Goal: Transaction & Acquisition: Purchase product/service

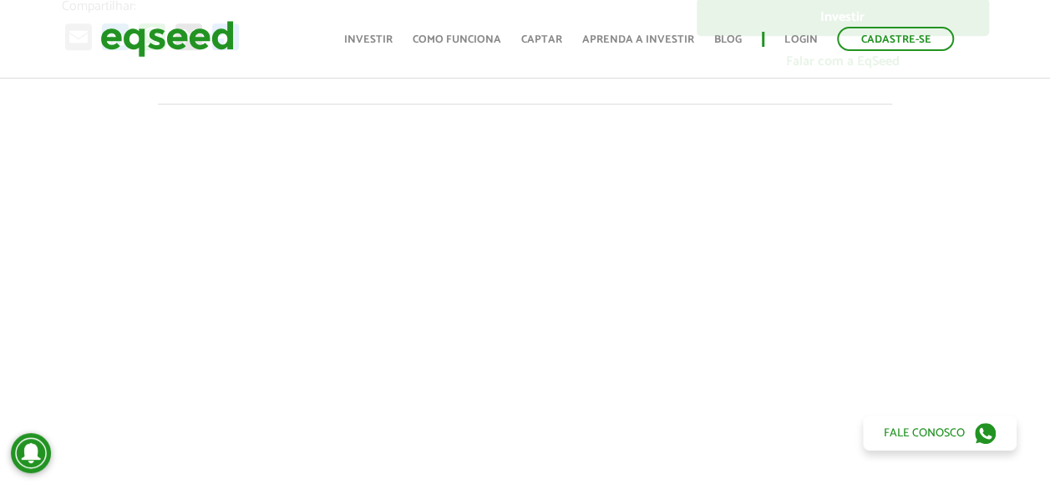
scroll to position [418, 0]
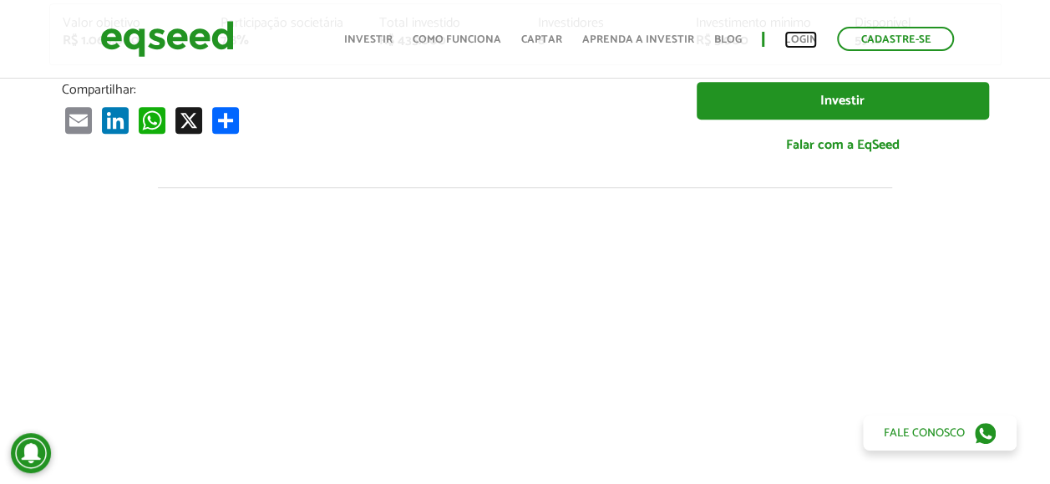
click at [794, 38] on link "Login" at bounding box center [801, 39] width 33 height 11
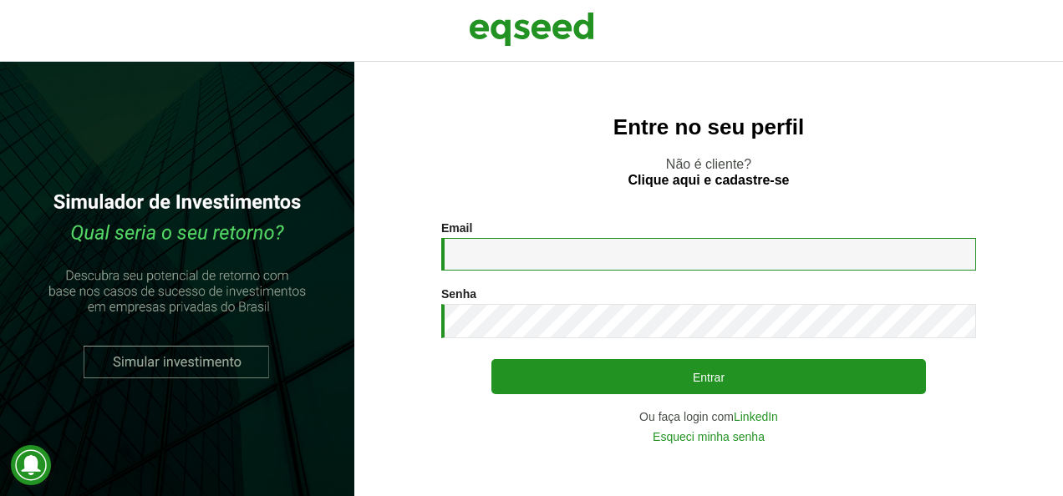
click at [545, 259] on input "Email *" at bounding box center [708, 254] width 535 height 33
type input "**********"
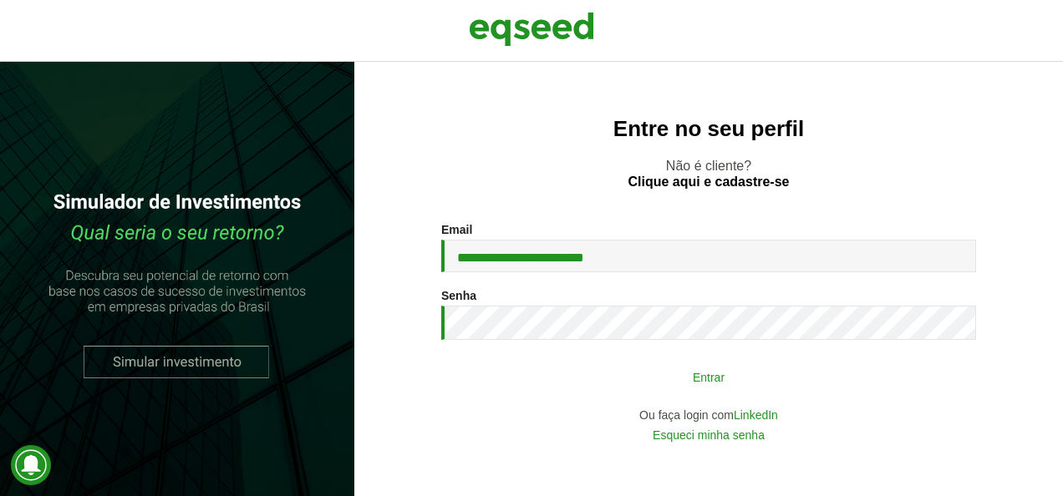
click at [608, 384] on button "Entrar" at bounding box center [708, 377] width 434 height 32
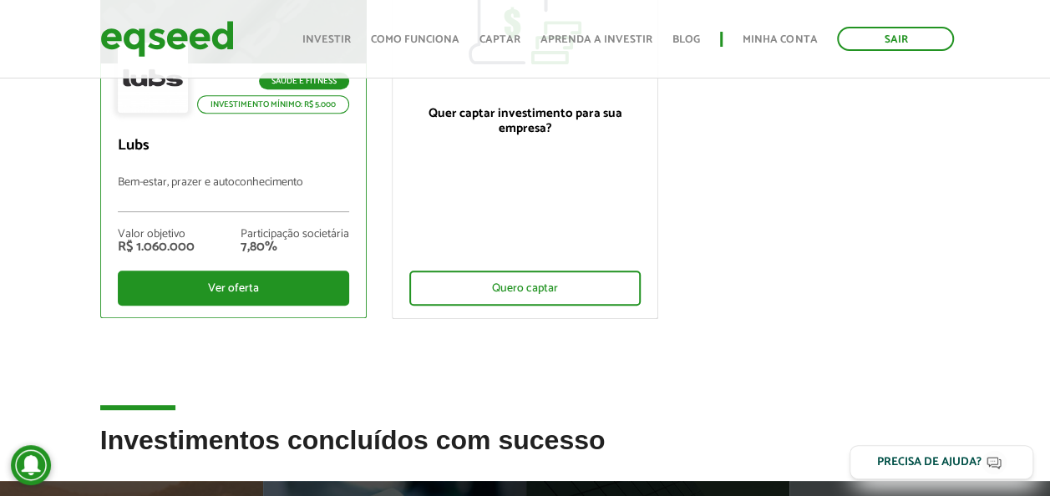
scroll to position [334, 0]
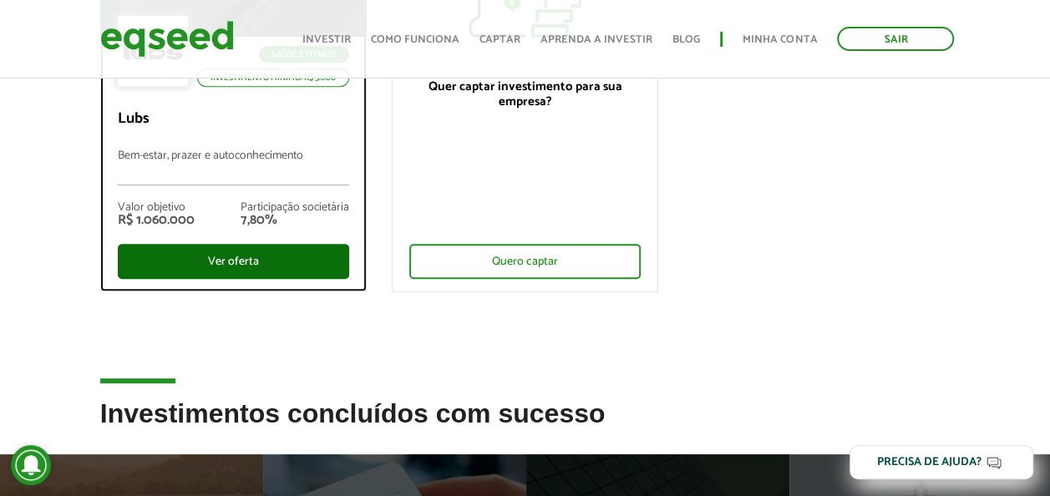
click at [227, 261] on div "Ver oferta" at bounding box center [233, 261] width 231 height 35
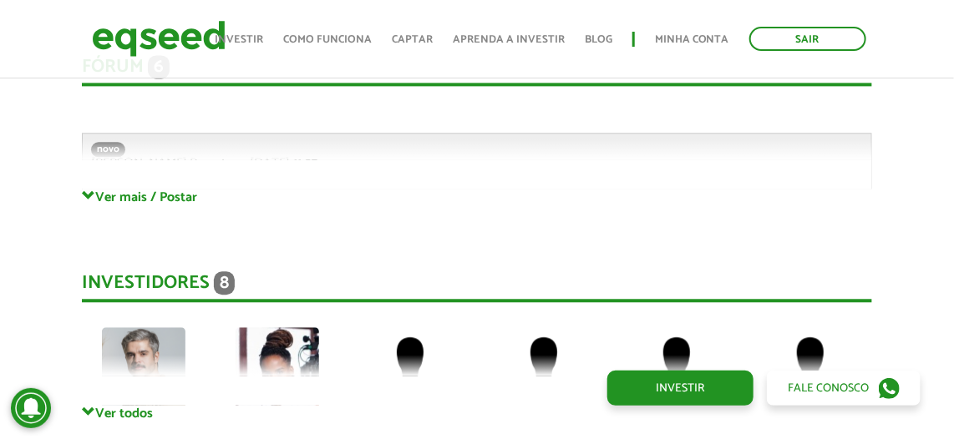
scroll to position [3759, 0]
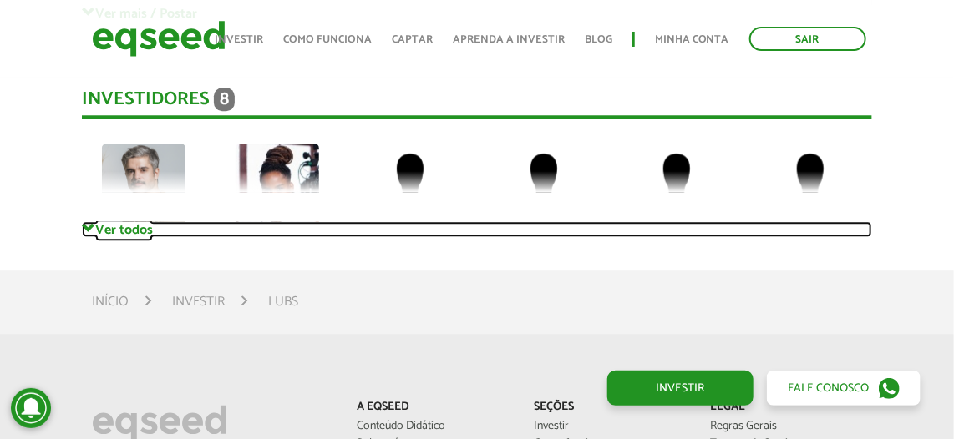
click at [116, 221] on link "Ver todos" at bounding box center [477, 229] width 791 height 16
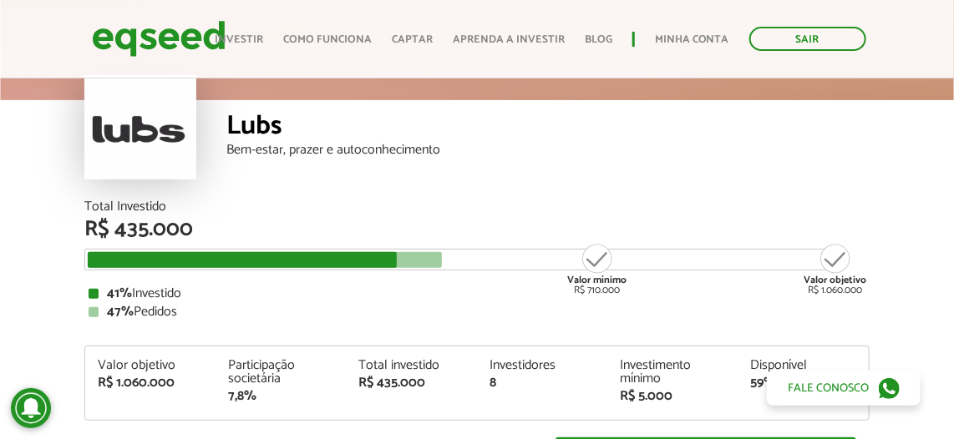
scroll to position [0, 0]
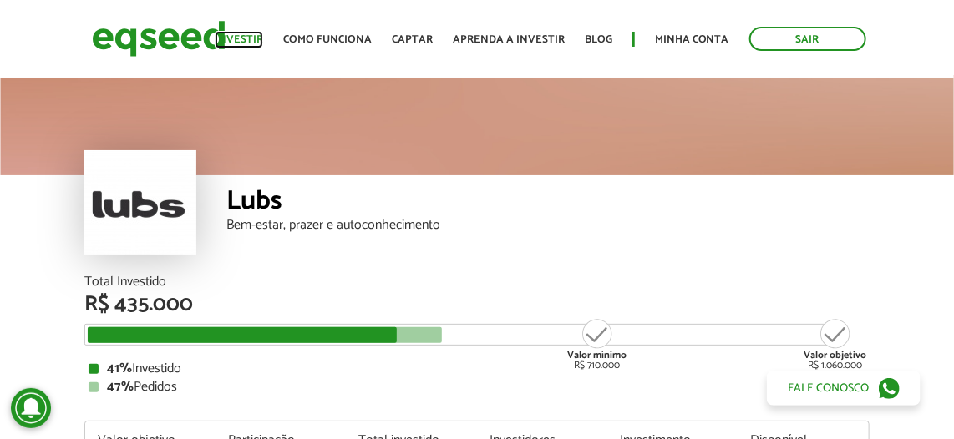
click at [244, 34] on link "Investir" at bounding box center [239, 39] width 48 height 11
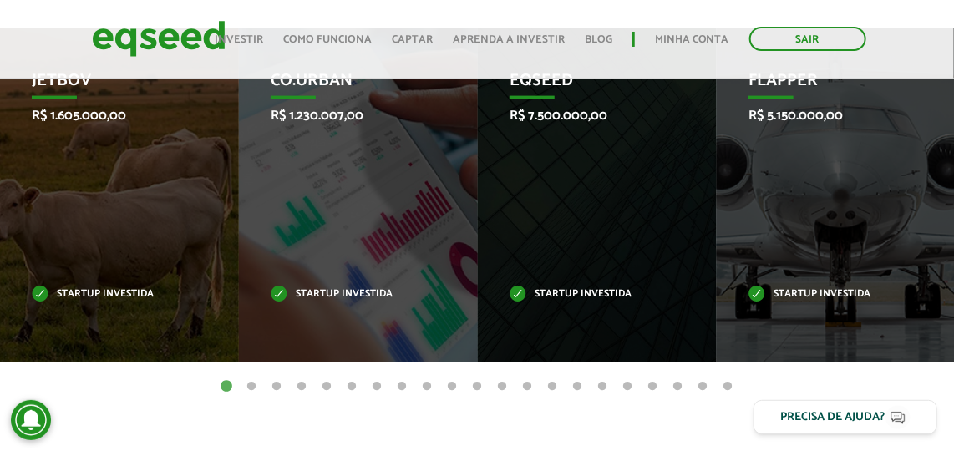
scroll to position [835, 0]
